Goal: Register for event/course

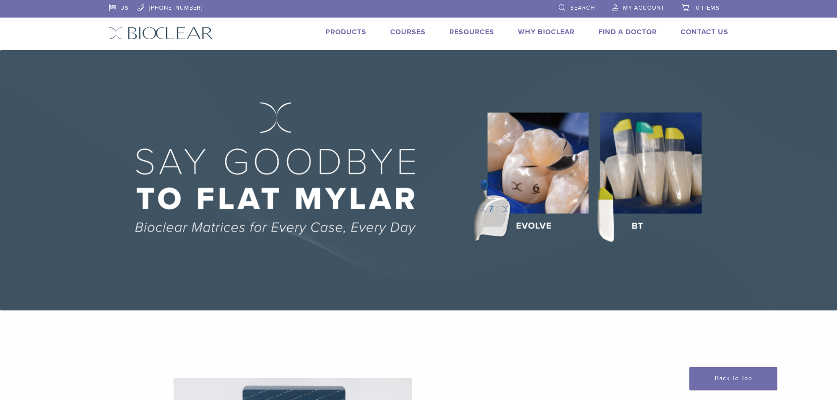
click at [345, 28] on link "Products" at bounding box center [346, 32] width 41 height 9
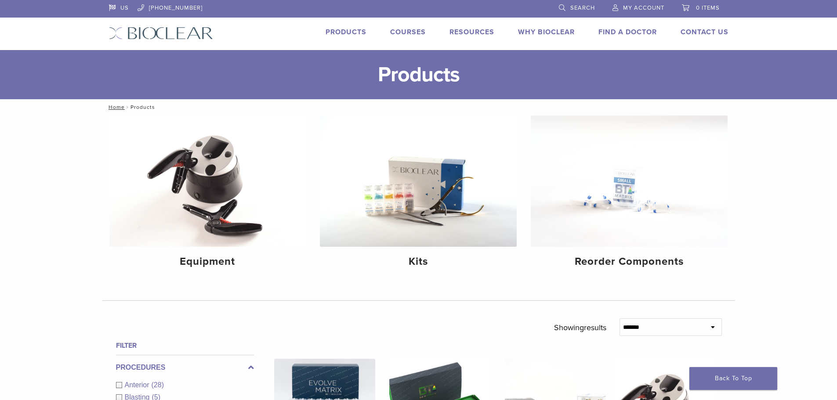
click at [406, 33] on link "Courses" at bounding box center [408, 32] width 36 height 9
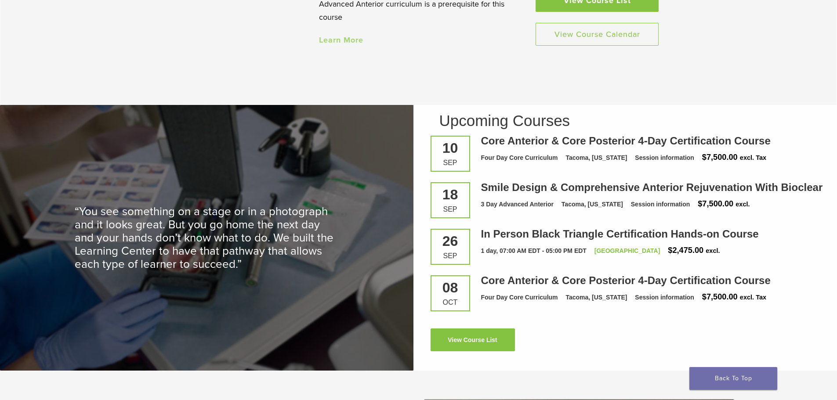
scroll to position [1168, 0]
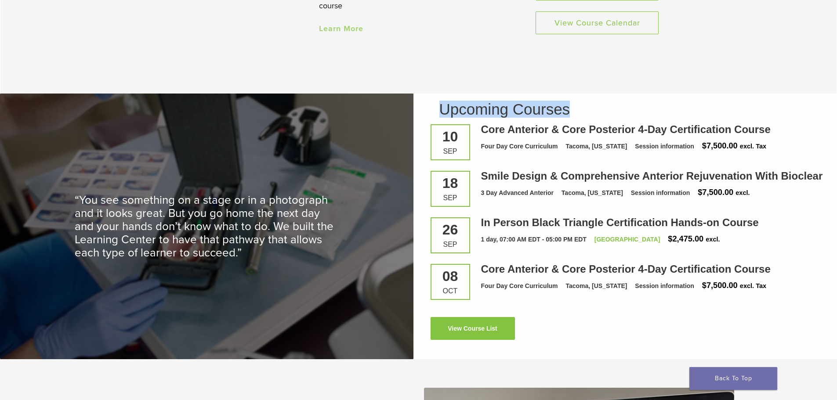
drag, startPoint x: 523, startPoint y: 107, endPoint x: 582, endPoint y: 109, distance: 58.9
click at [582, 109] on h2 "Upcoming Courses" at bounding box center [631, 109] width 383 height 15
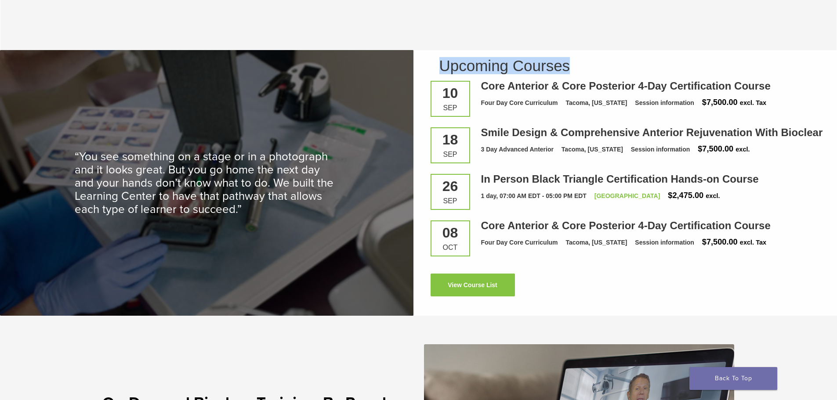
scroll to position [1224, 0]
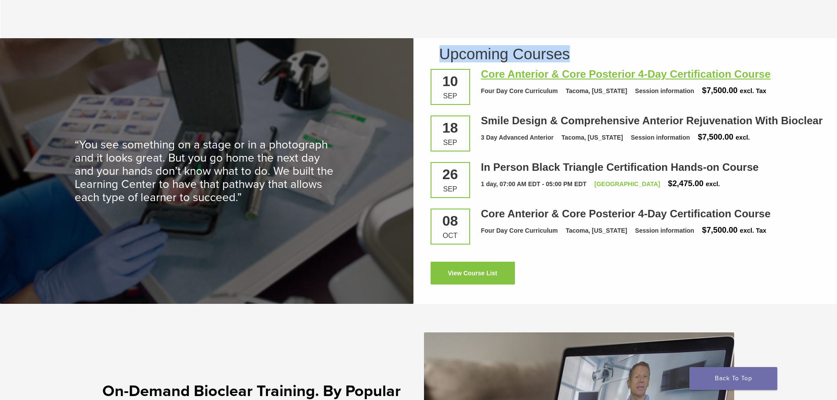
click at [562, 75] on link "Core Anterior & Core Posterior 4-Day Certification Course" at bounding box center [626, 74] width 290 height 12
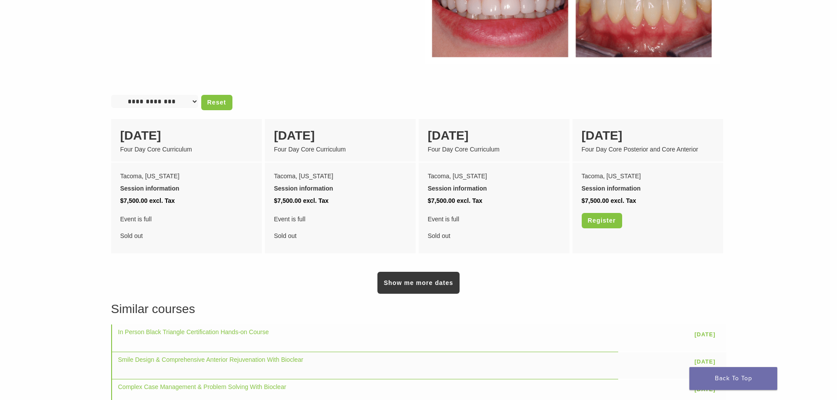
scroll to position [675, 0]
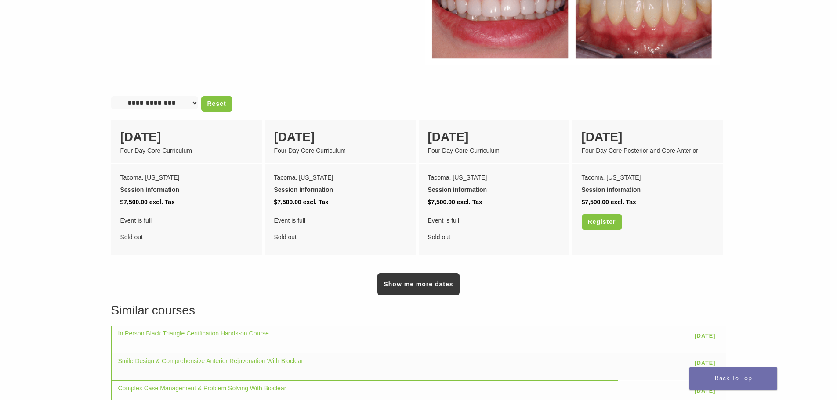
click at [172, 96] on select "**********" at bounding box center [154, 102] width 87 height 13
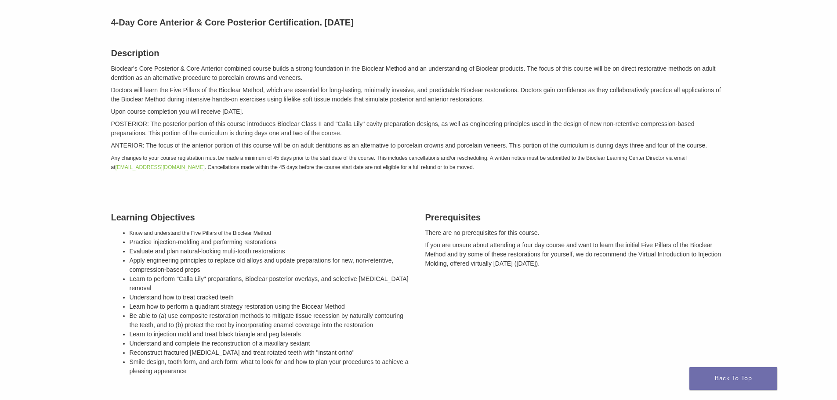
scroll to position [0, 0]
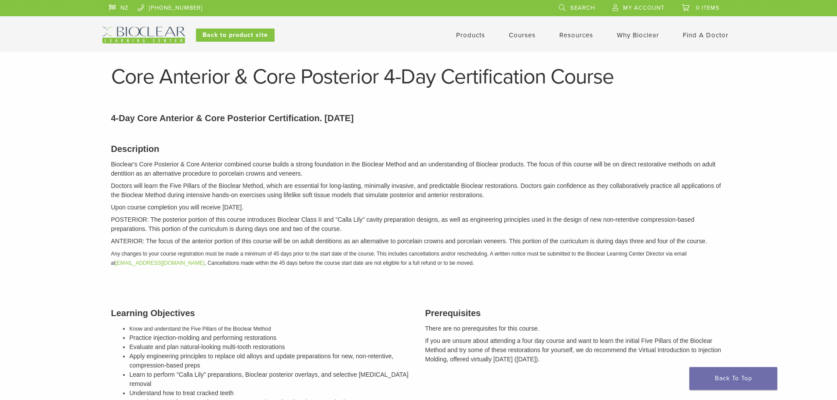
click at [520, 35] on link "Courses" at bounding box center [522, 35] width 27 height 8
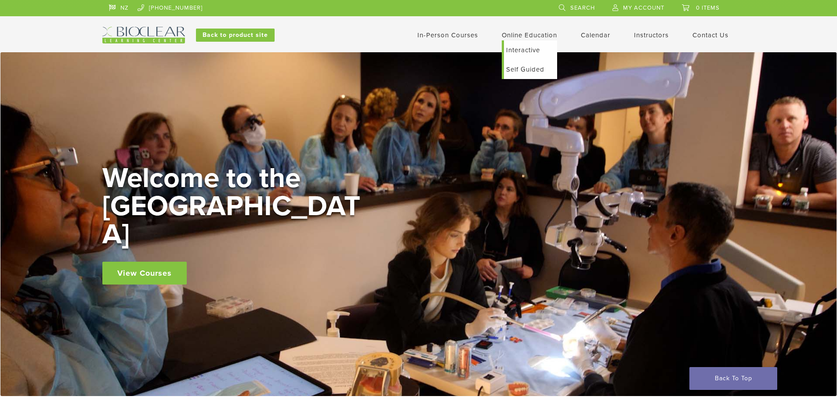
click at [518, 37] on link "Online Education" at bounding box center [529, 35] width 55 height 8
click at [523, 33] on link "Online Education" at bounding box center [529, 35] width 55 height 8
click at [593, 34] on link "Calendar" at bounding box center [595, 35] width 29 height 8
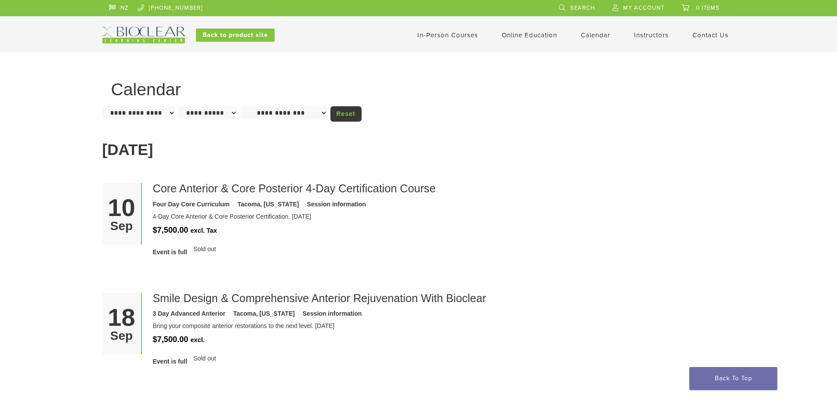
click at [150, 115] on select "**********" at bounding box center [138, 112] width 73 height 13
click at [191, 118] on select "**********" at bounding box center [207, 112] width 59 height 13
click at [395, 169] on li "[DATE]" at bounding box center [418, 150] width 633 height 39
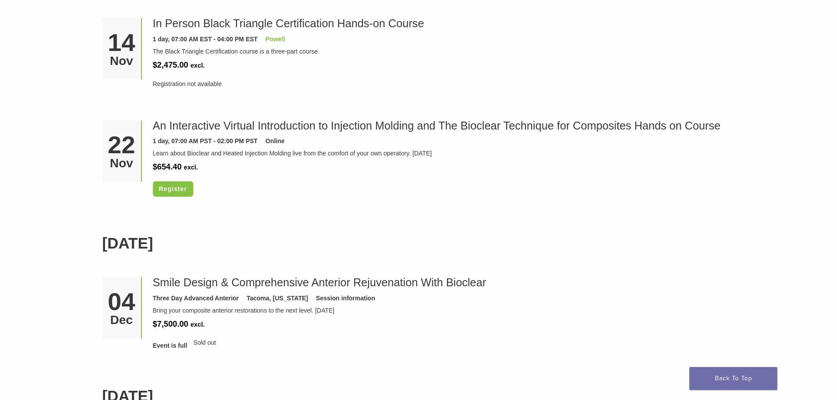
scroll to position [1020, 0]
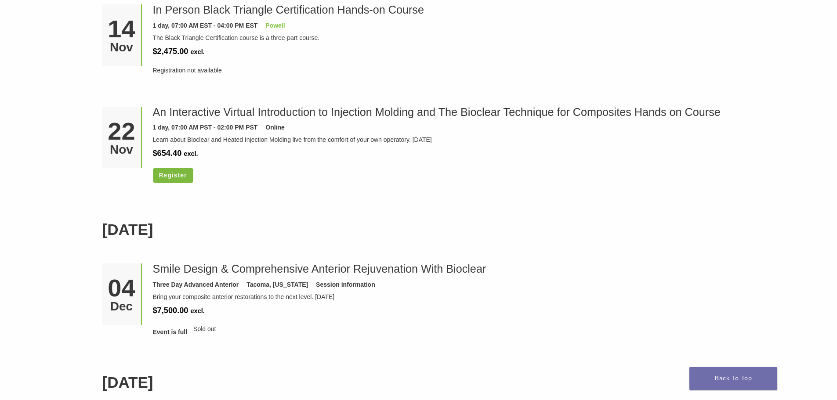
click at [175, 176] on link "Register" at bounding box center [173, 175] width 40 height 15
